Goal: Find specific page/section: Find specific page/section

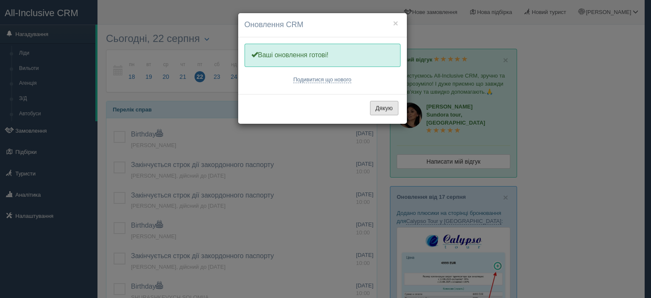
click at [381, 110] on button "Дякую" at bounding box center [384, 108] width 28 height 14
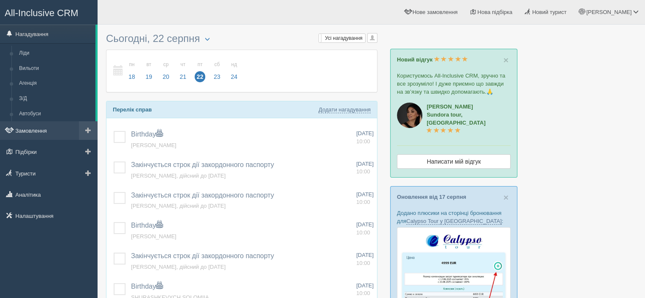
click at [41, 133] on link "Замовлення" at bounding box center [48, 130] width 97 height 19
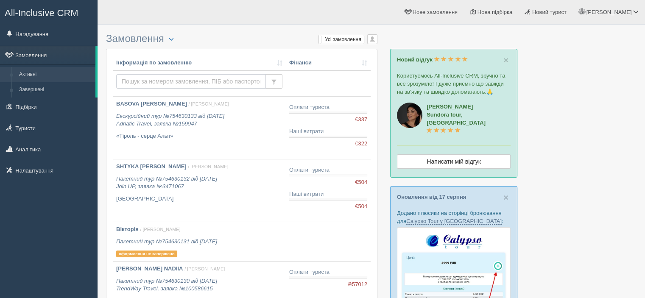
click at [183, 81] on input "text" at bounding box center [191, 81] width 150 height 14
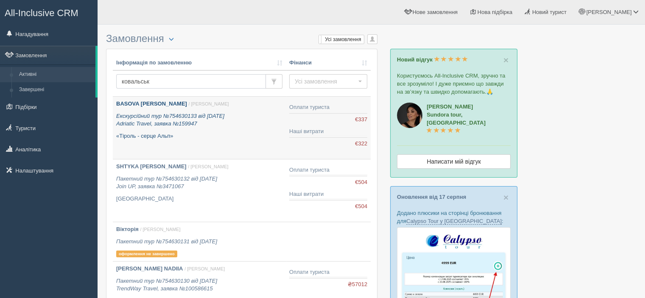
type input "ковальська"
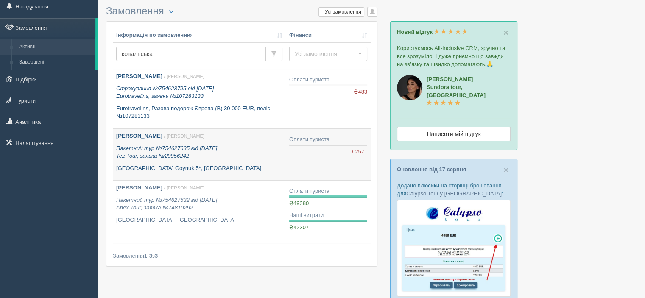
scroll to position [42, 0]
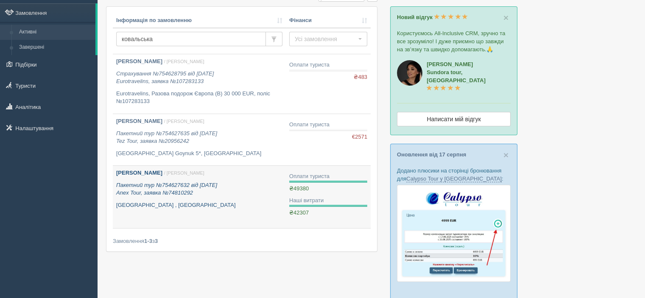
click at [195, 178] on div "Ковальська Оксана Петрівна / Віталій К. Пакетний тур №754627632 від 19.07.2018 …" at bounding box center [199, 189] width 166 height 40
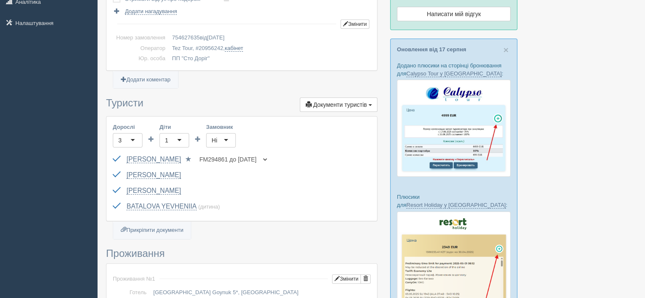
scroll to position [212, 0]
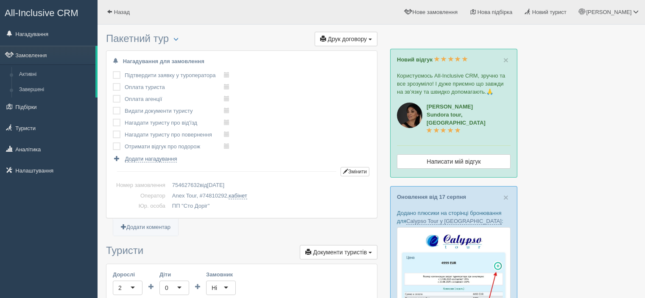
scroll to position [212, 0]
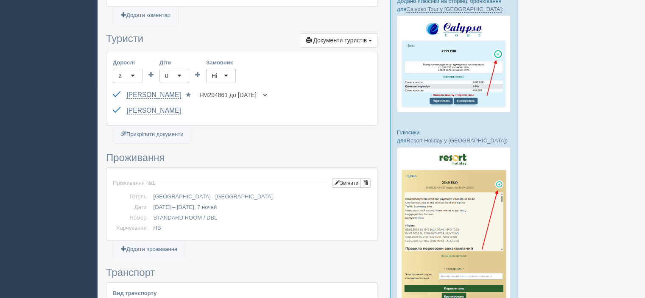
drag, startPoint x: 124, startPoint y: 105, endPoint x: 191, endPoint y: 110, distance: 66.7
click at [192, 110] on div "[PERSON_NAME] [PASSPORT] до Паспорт 2 Обрати іншого..." at bounding box center [242, 111] width 258 height 16
drag, startPoint x: 190, startPoint y: 109, endPoint x: 132, endPoint y: 109, distance: 57.7
click at [132, 109] on div "KOVALSKA ARINA FB625150 до Паспорт 2 Обрати іншого..." at bounding box center [242, 111] width 258 height 16
drag, startPoint x: 127, startPoint y: 101, endPoint x: 189, endPoint y: 116, distance: 63.6
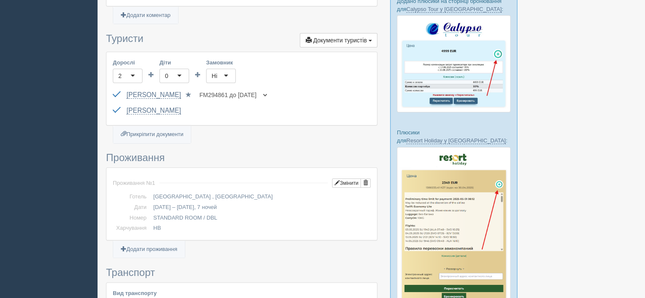
click at [189, 116] on div "Дорослі 2 2 Діти 0 0 Замовник Ні Ні Обрати замовника... (замовник) Обрати іншог…" at bounding box center [241, 88] width 270 height 73
drag, startPoint x: 192, startPoint y: 113, endPoint x: 184, endPoint y: 111, distance: 7.9
click at [192, 113] on div "KOVALSKA ARINA FB625150 до Паспорт 2 Обрати іншого..." at bounding box center [242, 111] width 258 height 16
click at [170, 113] on link "[PERSON_NAME]" at bounding box center [153, 111] width 54 height 8
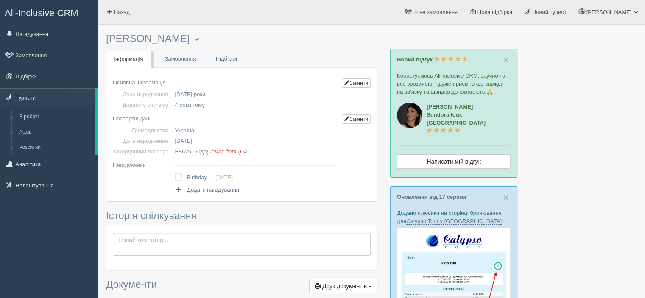
click at [155, 37] on h3 "[PERSON_NAME] Менеджер: [PERSON_NAME] Відправити до архіву Взяти в роботу Об'єд…" at bounding box center [241, 38] width 271 height 11
copy h3 "[PERSON_NAME]"
